Goal: Transaction & Acquisition: Purchase product/service

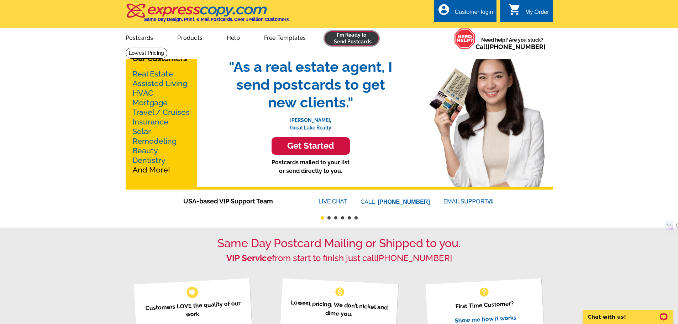
click at [354, 42] on link at bounding box center [352, 38] width 54 height 14
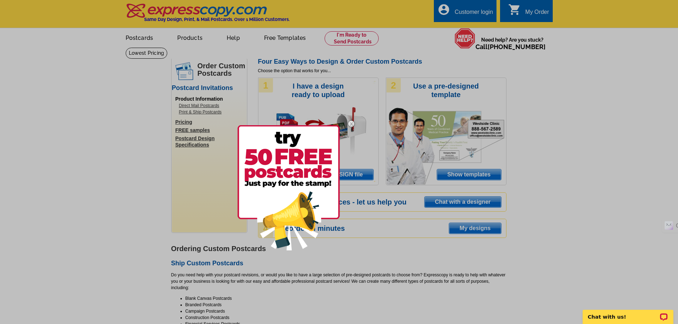
click at [609, 234] on div at bounding box center [339, 162] width 678 height 324
click at [350, 122] on img at bounding box center [351, 124] width 21 height 21
